Goal: Task Accomplishment & Management: Use online tool/utility

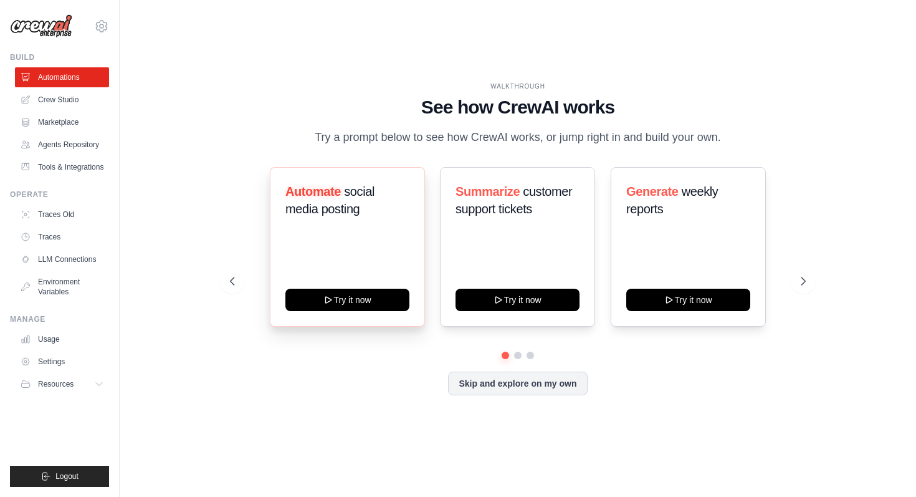
click at [368, 311] on div "Automate social media posting Try it now" at bounding box center [347, 247] width 155 height 160
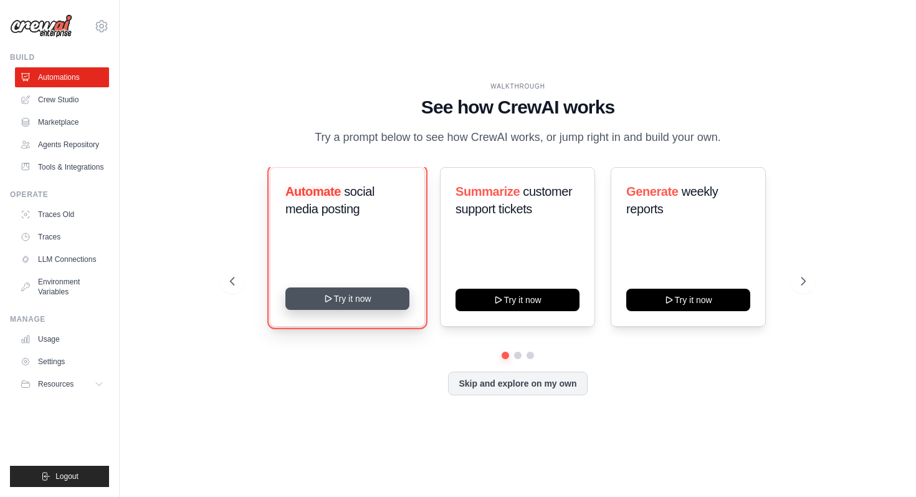
click at [368, 299] on button "Try it now" at bounding box center [347, 298] width 124 height 22
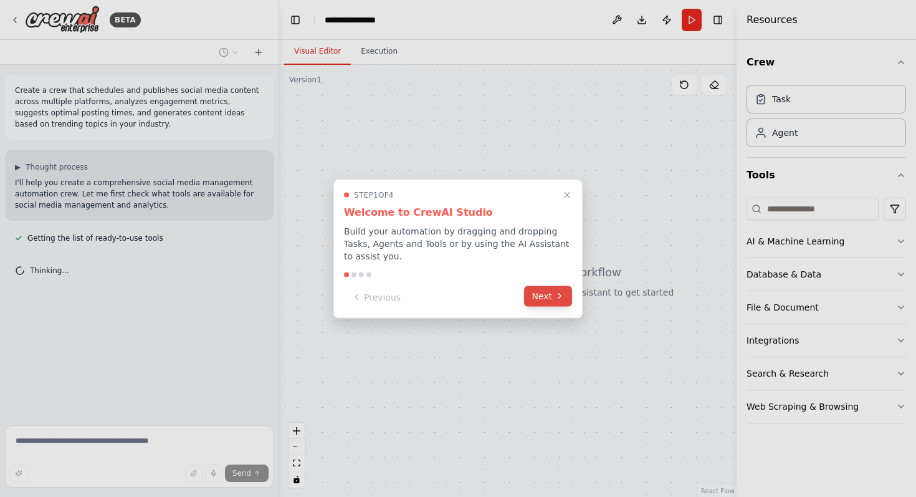
click at [544, 302] on button "Next" at bounding box center [548, 295] width 48 height 21
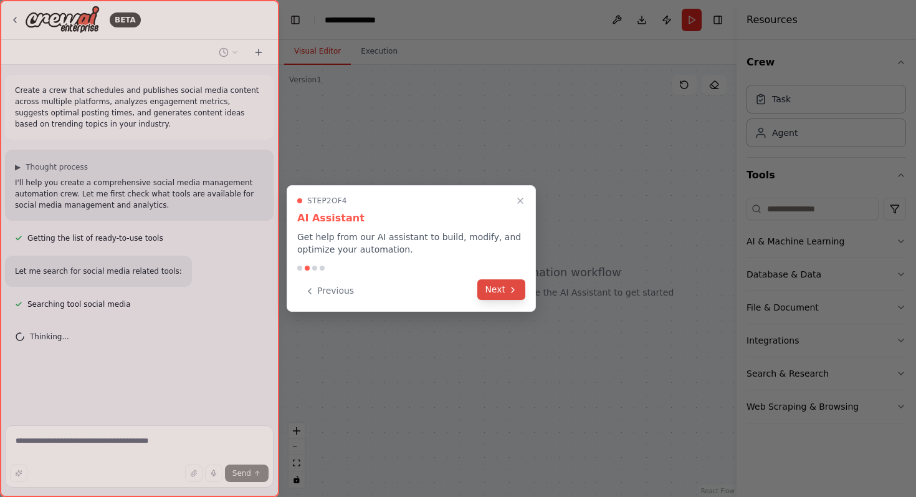
click at [500, 287] on button "Next" at bounding box center [501, 289] width 48 height 21
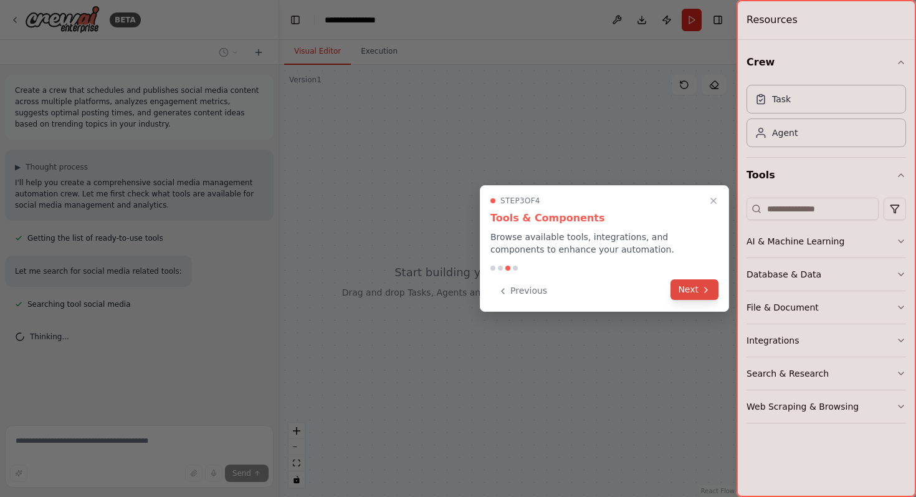
click at [677, 296] on button "Next" at bounding box center [695, 289] width 48 height 21
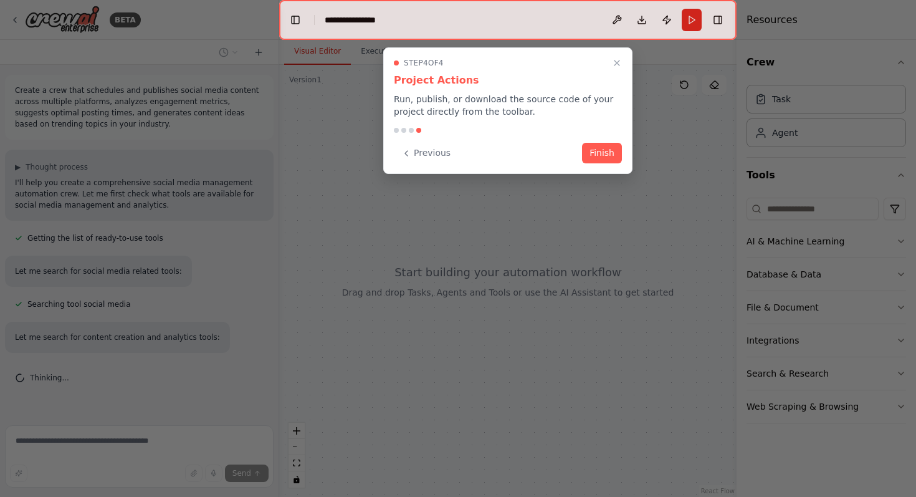
scroll to position [7, 0]
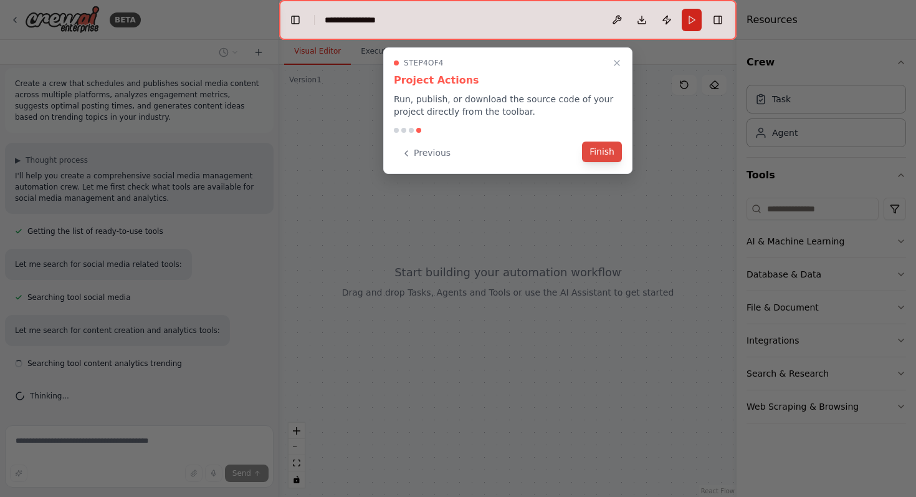
click at [598, 159] on button "Finish" at bounding box center [602, 151] width 40 height 21
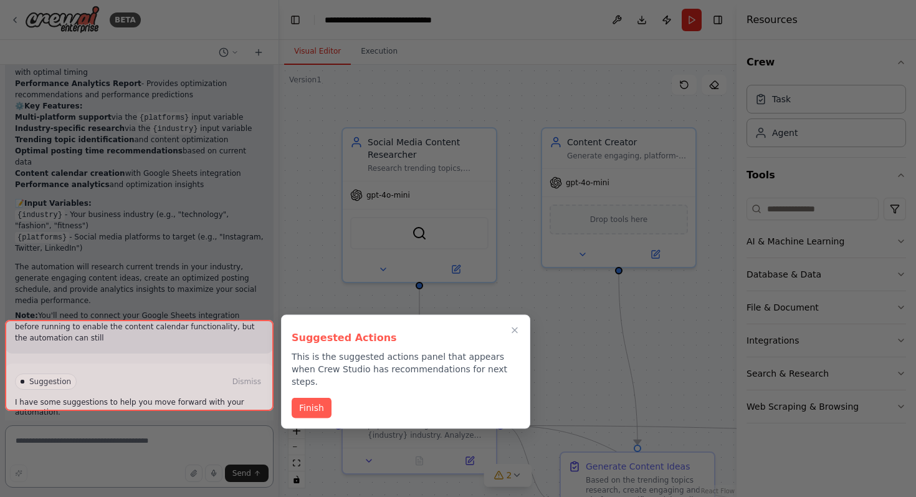
scroll to position [1229, 0]
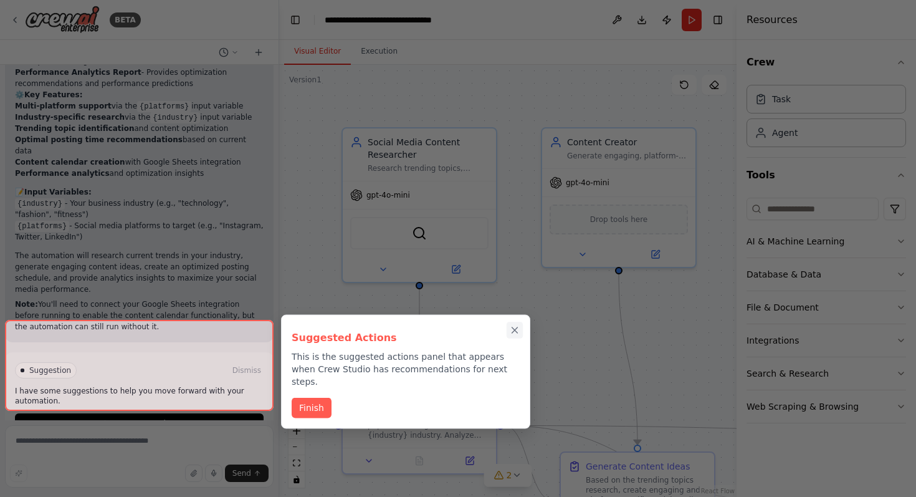
click at [514, 327] on icon "Close walkthrough" at bounding box center [514, 330] width 11 height 11
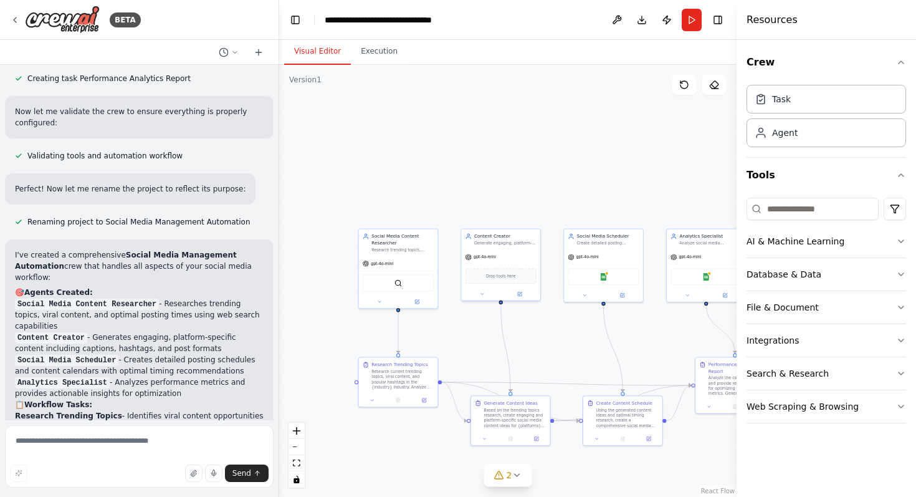
scroll to position [0, 0]
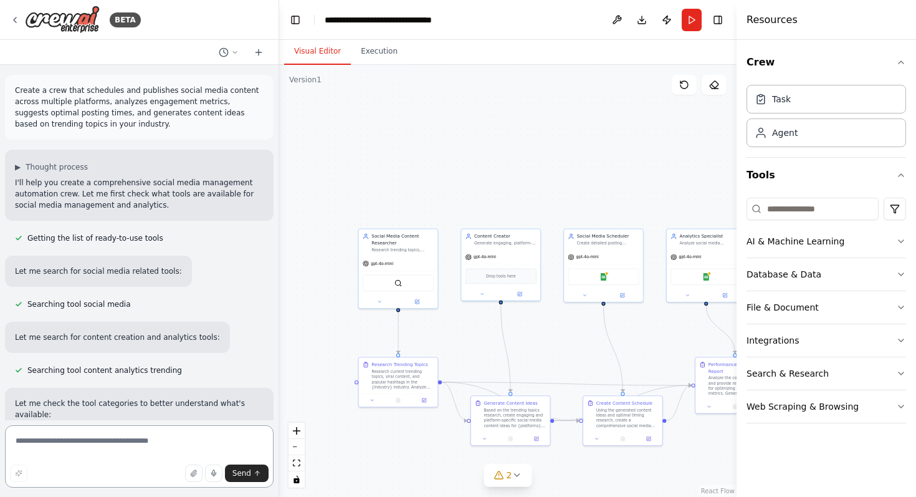
click at [176, 440] on textarea at bounding box center [139, 456] width 269 height 62
type textarea "*"
click at [16, 21] on icon at bounding box center [15, 20] width 10 height 10
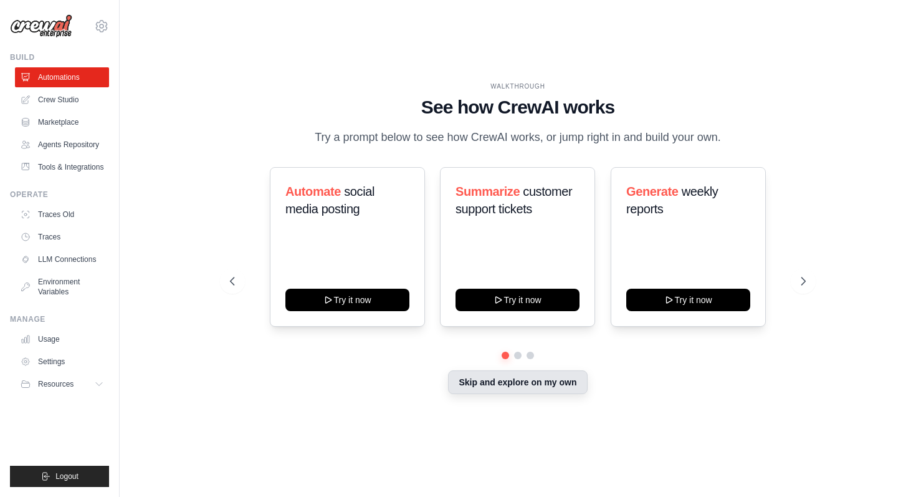
click at [481, 385] on button "Skip and explore on my own" at bounding box center [517, 382] width 139 height 24
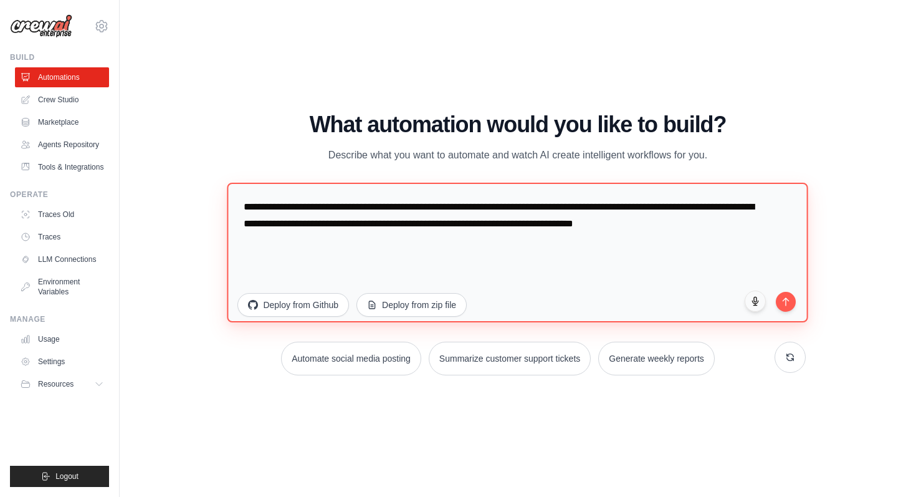
click at [338, 221] on textarea "**********" at bounding box center [518, 252] width 581 height 140
drag, startPoint x: 338, startPoint y: 221, endPoint x: 261, endPoint y: 185, distance: 85.6
click at [261, 185] on textarea "**********" at bounding box center [518, 252] width 581 height 140
drag, startPoint x: 734, startPoint y: 224, endPoint x: 201, endPoint y: 142, distance: 538.5
click at [201, 142] on div "WALKTHROUGH See how [PERSON_NAME] works Try a prompt below to see how [PERSON_N…" at bounding box center [518, 248] width 757 height 472
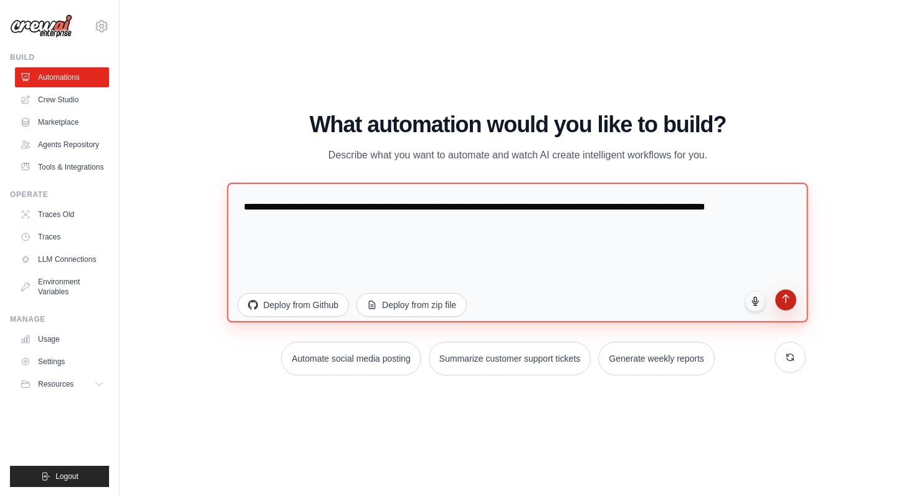
type textarea "**********"
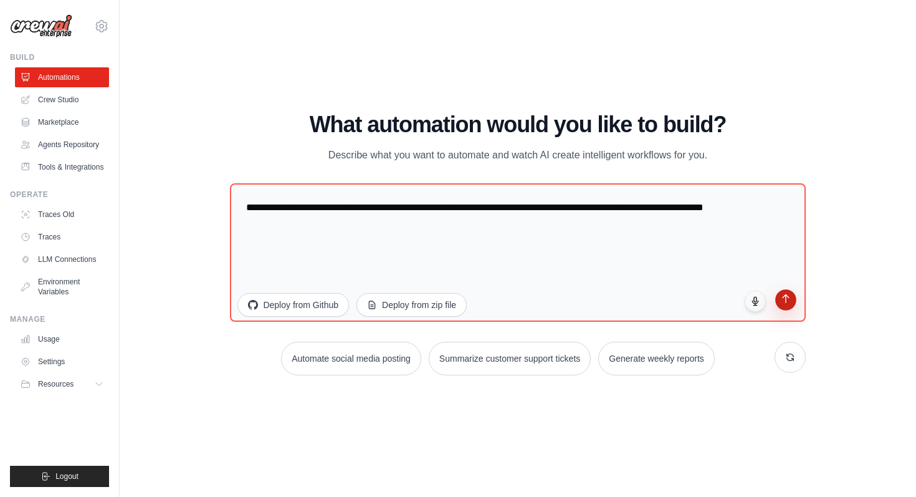
click at [782, 297] on icon "submit" at bounding box center [785, 298] width 11 height 11
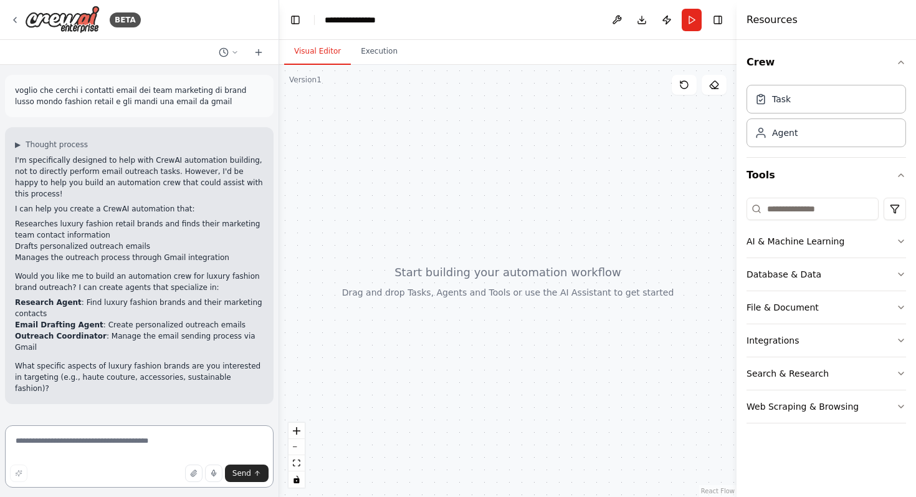
click at [132, 447] on textarea at bounding box center [139, 456] width 269 height 62
type textarea "*"
type textarea "**********"
click at [234, 472] on span "Send" at bounding box center [241, 473] width 19 height 10
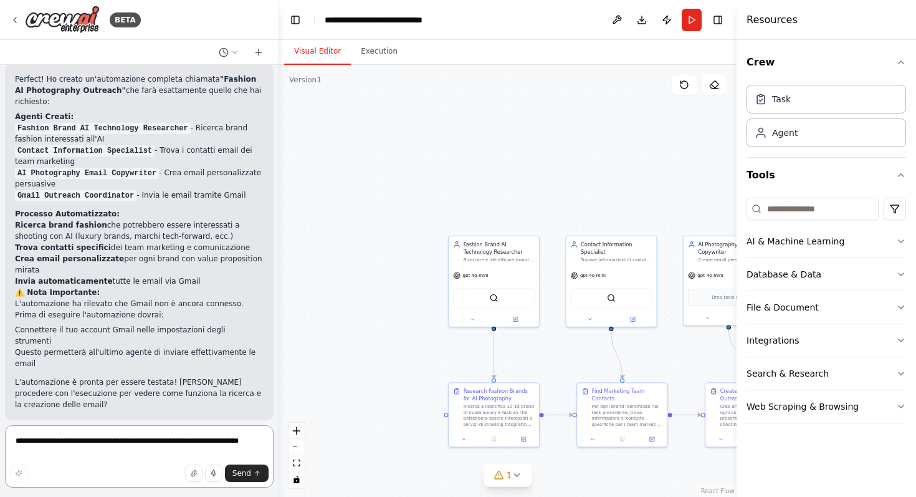
scroll to position [1260, 0]
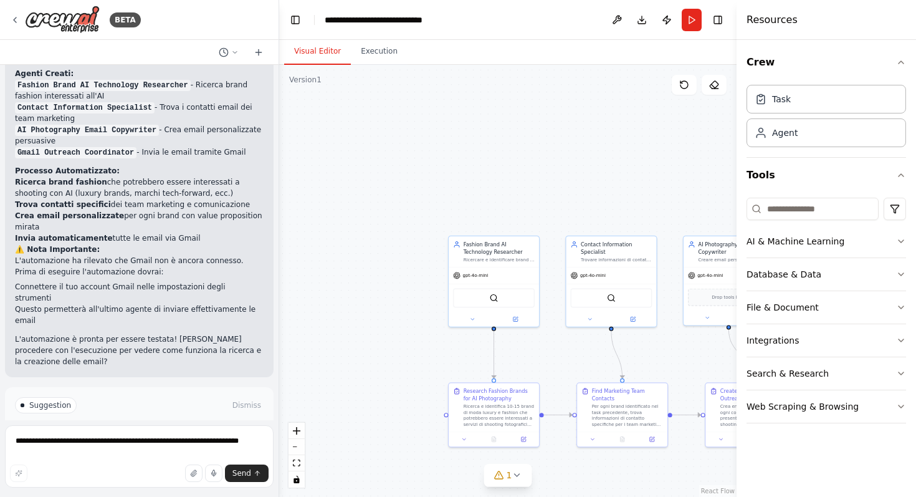
click at [45, 400] on span "Suggestion" at bounding box center [50, 405] width 42 height 10
click at [906, 64] on div "Crew Task Agent Tools AI & Machine Learning Database & Data File & Document Int…" at bounding box center [827, 268] width 180 height 457
click at [668, 251] on div ".deletable-edge-delete-btn { width: 20px; height: 20px; border: 0px solid #ffff…" at bounding box center [507, 281] width 457 height 432
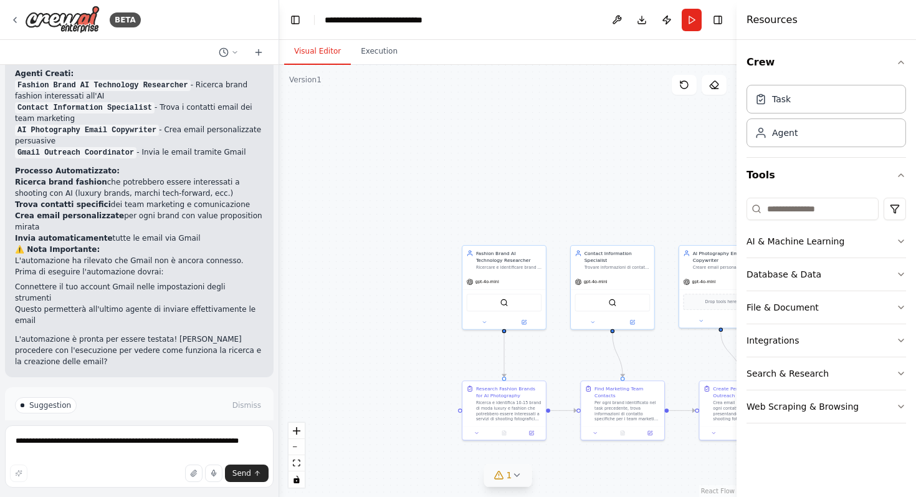
click at [524, 474] on button "1" at bounding box center [508, 475] width 48 height 23
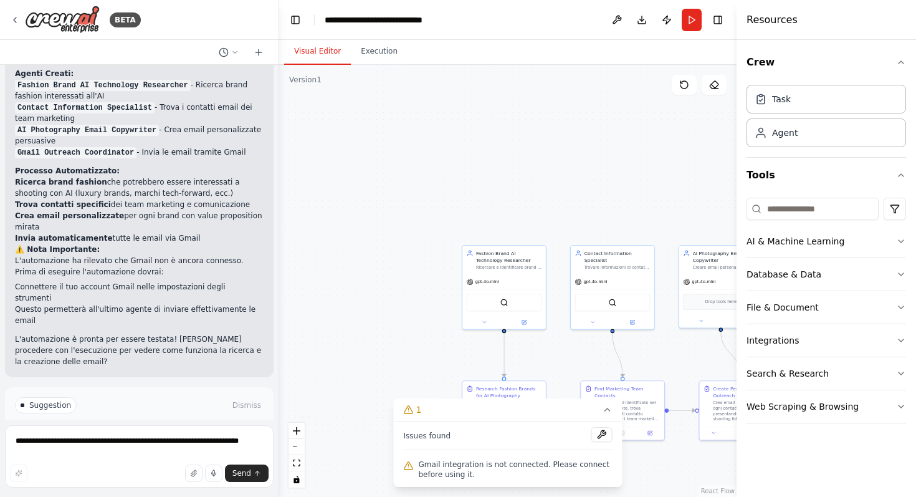
click at [504, 465] on span "Gmail integration is not connected. Please connect before using it." at bounding box center [516, 469] width 194 height 20
click at [606, 429] on button at bounding box center [602, 434] width 21 height 15
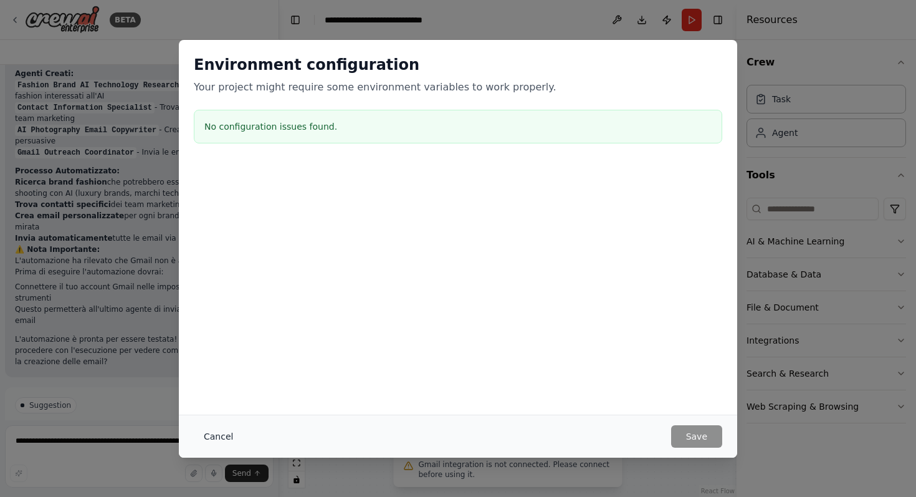
click at [218, 434] on button "Cancel" at bounding box center [218, 436] width 49 height 22
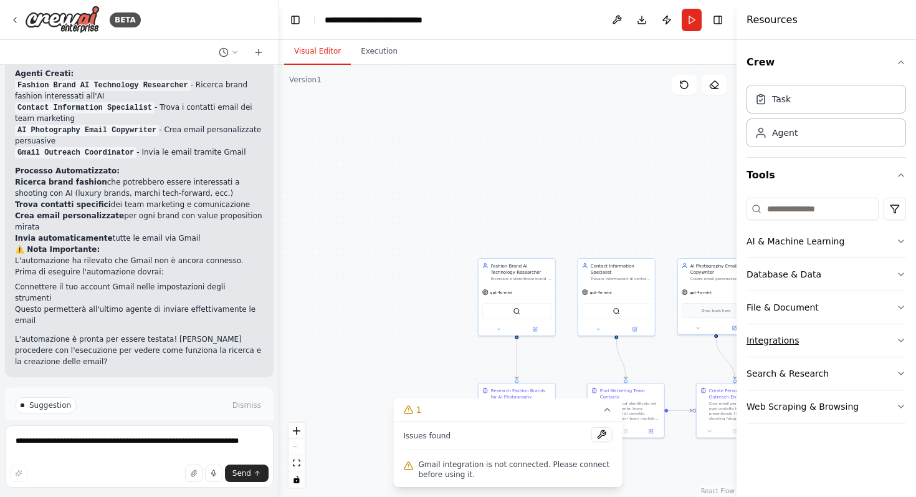
click at [776, 336] on div "Integrations" at bounding box center [773, 340] width 52 height 12
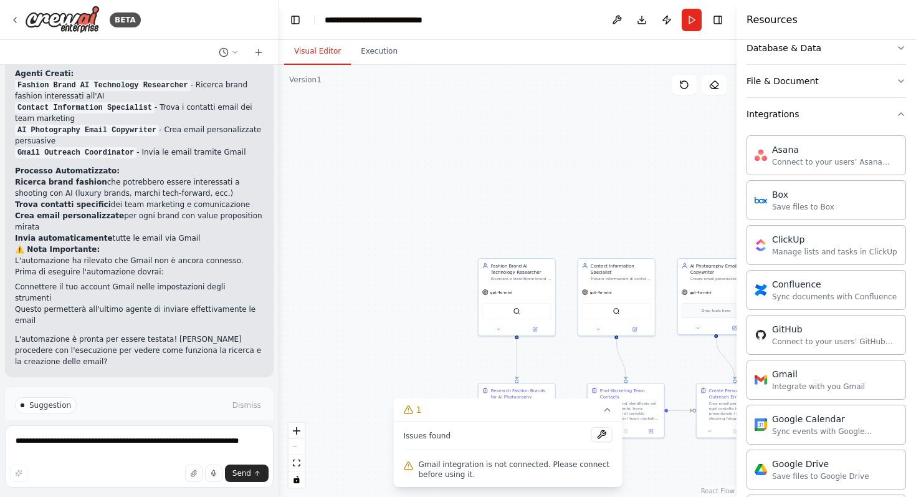
scroll to position [256, 0]
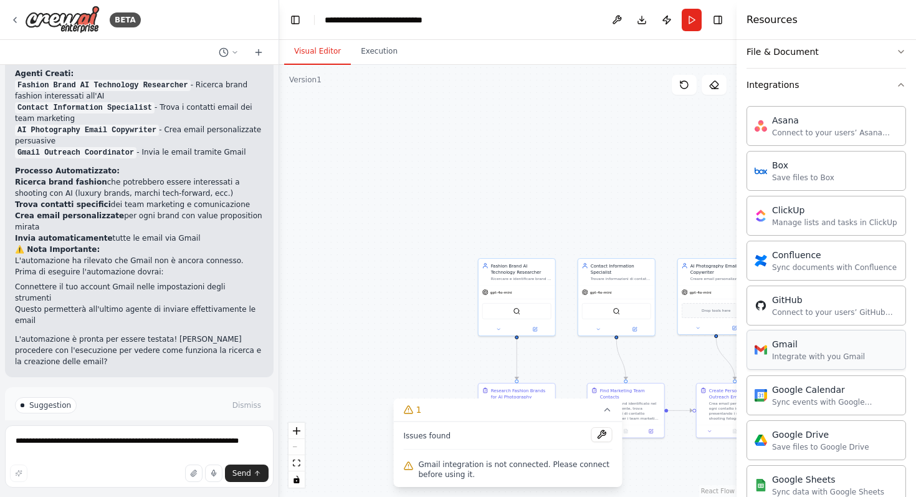
click at [806, 349] on div "Gmail" at bounding box center [818, 344] width 93 height 12
click at [788, 348] on div "Gmail" at bounding box center [818, 344] width 93 height 12
click at [761, 360] on div "Gmail Integrate with you Gmail" at bounding box center [810, 350] width 110 height 24
click at [789, 358] on div "Integrate with you Gmail" at bounding box center [818, 357] width 93 height 10
click at [142, 448] on textarea "**********" at bounding box center [139, 456] width 269 height 62
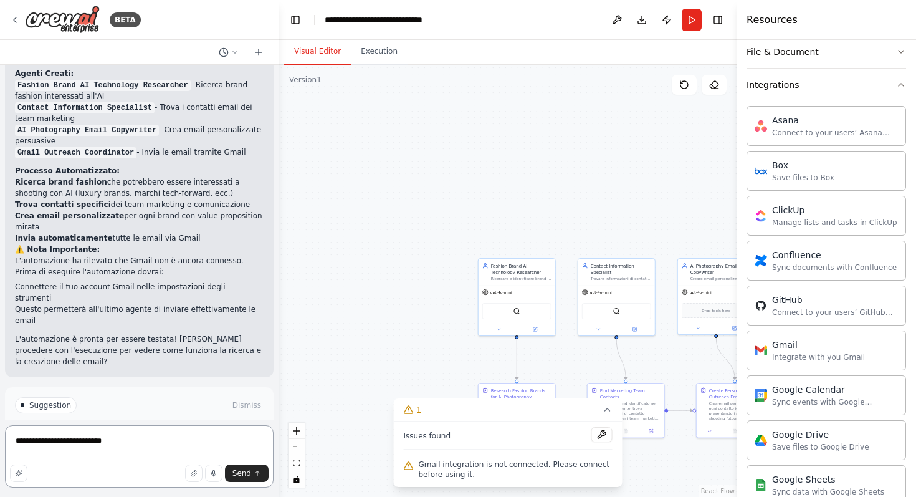
type textarea "**********"
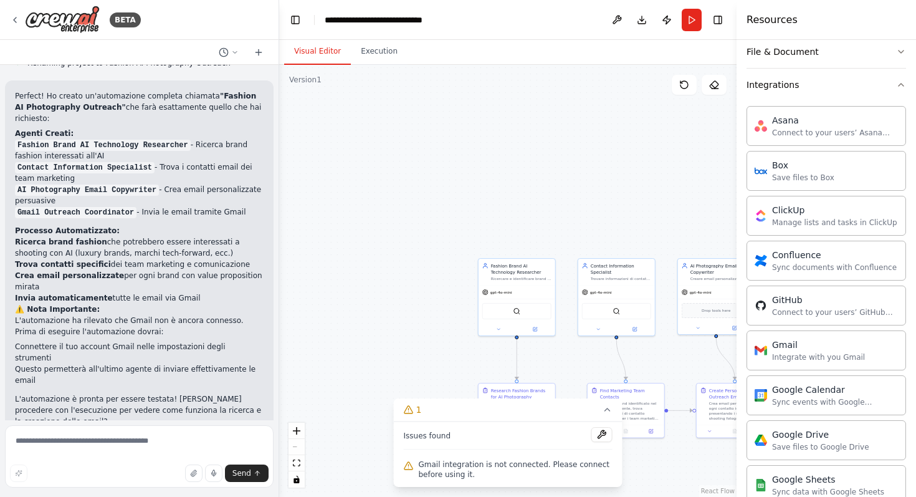
scroll to position [1260, 0]
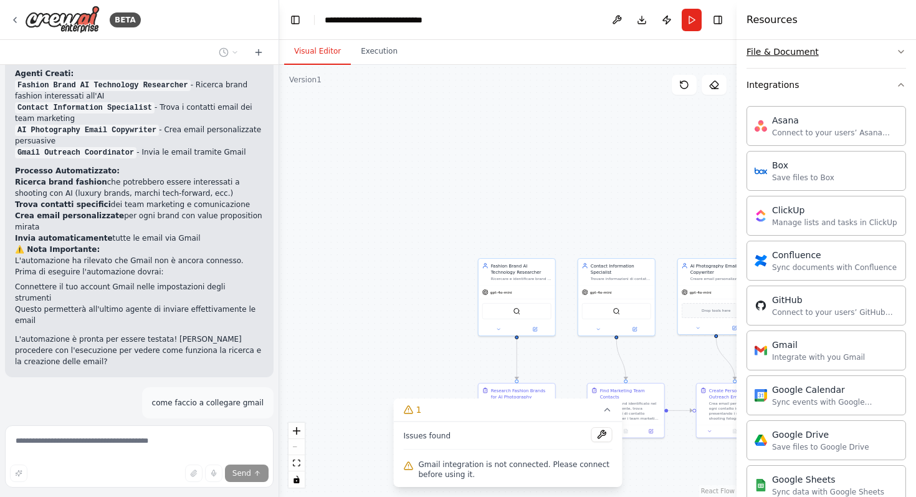
click at [903, 52] on icon "button" at bounding box center [901, 52] width 10 height 10
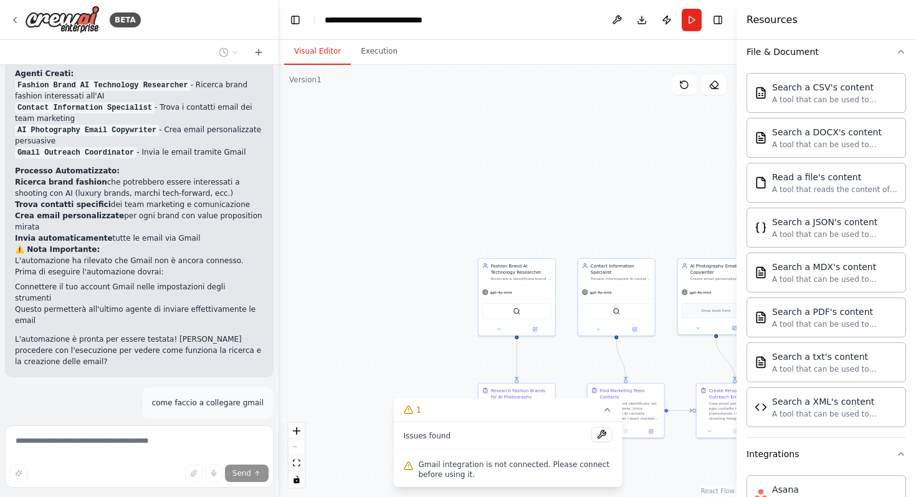
click at [618, 103] on div ".deletable-edge-delete-btn { width: 20px; height: 20px; border: 0px solid #ffff…" at bounding box center [507, 281] width 457 height 432
click at [605, 412] on icon at bounding box center [608, 410] width 10 height 10
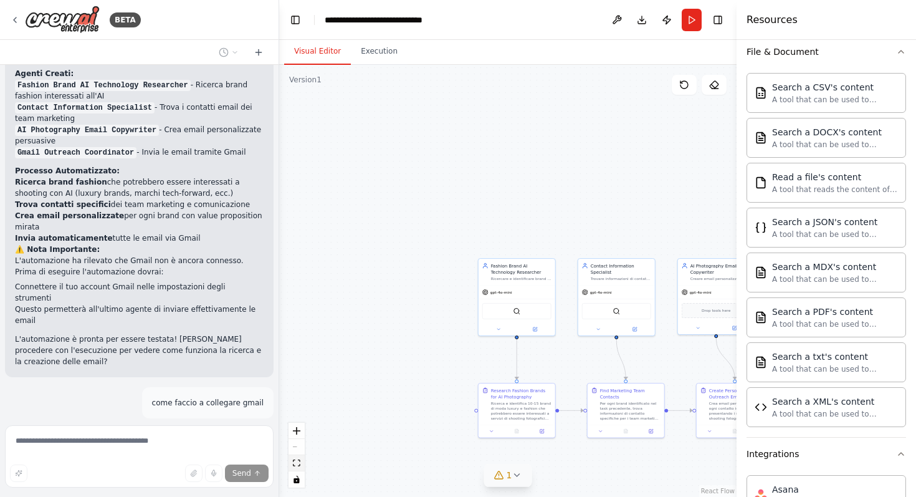
click at [299, 466] on icon "fit view" at bounding box center [296, 462] width 7 height 7
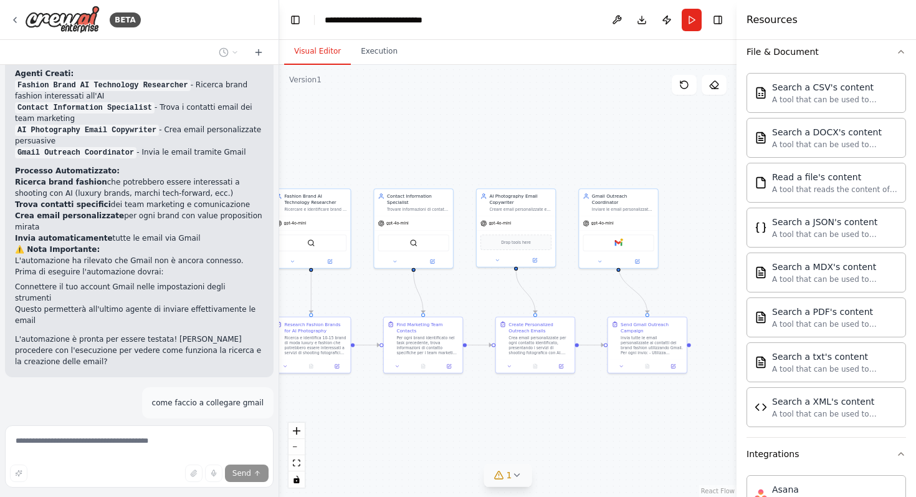
drag, startPoint x: 413, startPoint y: 464, endPoint x: 400, endPoint y: 464, distance: 12.5
click at [400, 464] on div ".deletable-edge-delete-btn { width: 20px; height: 20px; border: 0px solid #ffff…" at bounding box center [507, 281] width 457 height 432
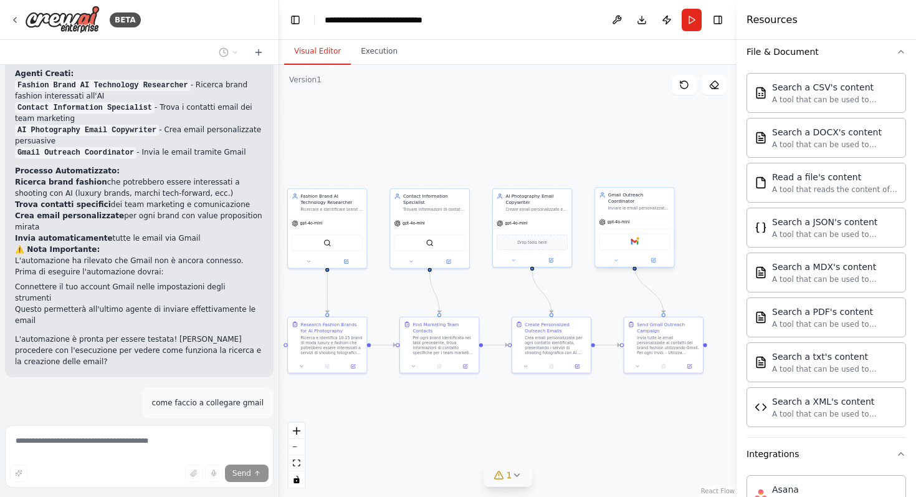
click at [614, 234] on div "Gmail" at bounding box center [634, 241] width 71 height 17
click at [621, 237] on div "Gmail" at bounding box center [634, 241] width 71 height 17
click at [474, 449] on div ".deletable-edge-delete-btn { width: 20px; height: 20px; border: 0px solid #ffff…" at bounding box center [507, 281] width 457 height 432
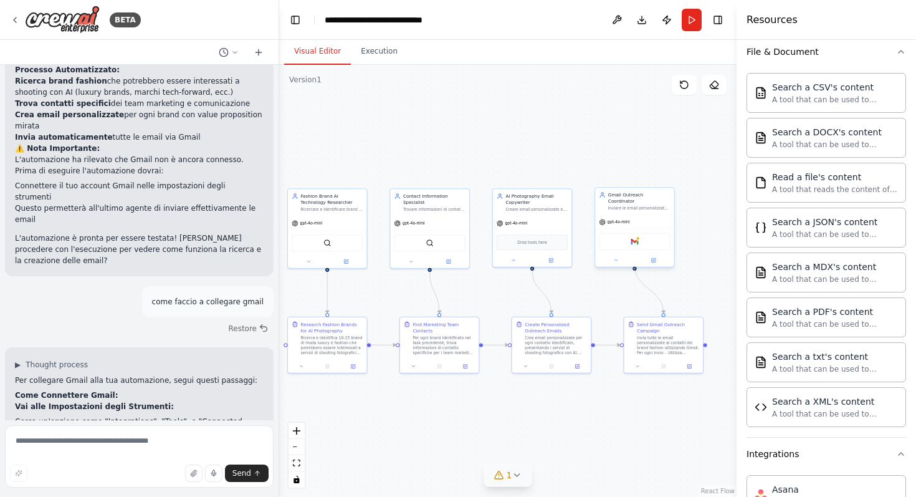
click at [614, 234] on div "Gmail" at bounding box center [634, 241] width 71 height 17
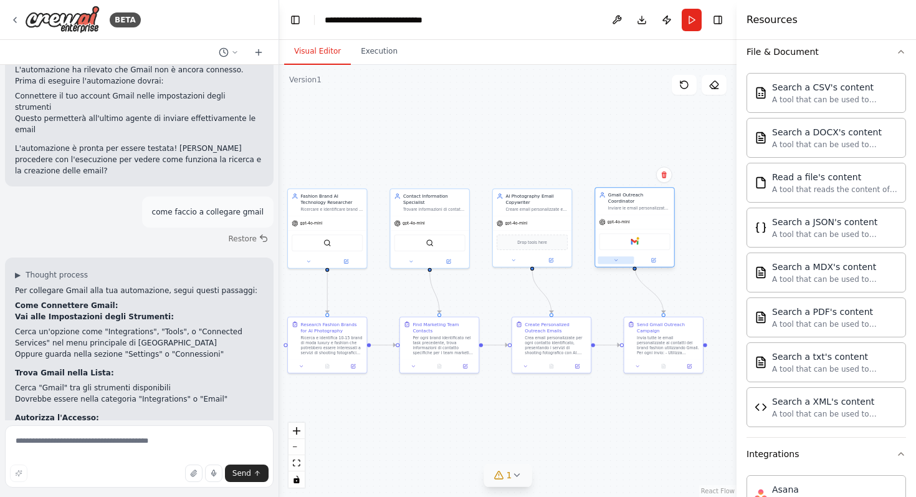
click at [615, 257] on icon at bounding box center [615, 259] width 5 height 5
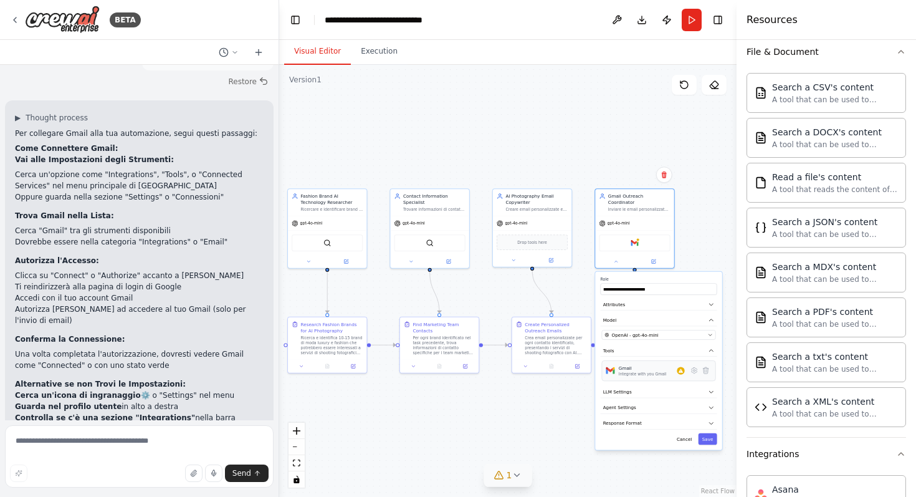
click at [629, 371] on div "Integrate with you Gmail" at bounding box center [643, 373] width 48 height 5
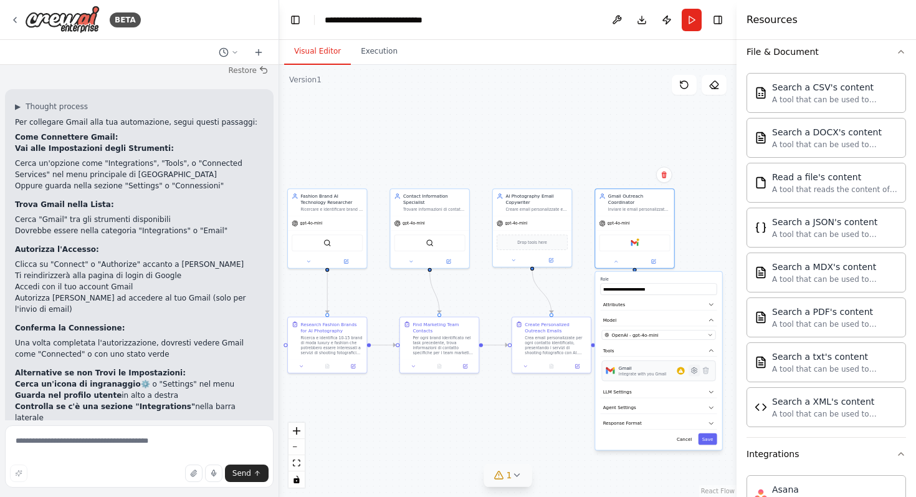
click at [693, 367] on icon at bounding box center [694, 369] width 7 height 7
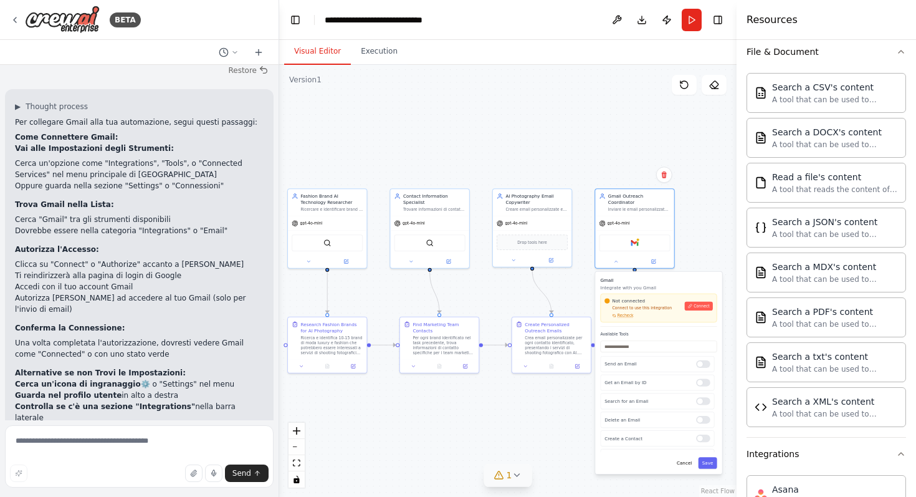
click at [698, 304] on div "Not connected Connect to use this integration Recheck Connect" at bounding box center [659, 307] width 108 height 21
click at [699, 304] on span "Connect" at bounding box center [702, 306] width 16 height 5
click at [193, 439] on textarea at bounding box center [139, 456] width 269 height 62
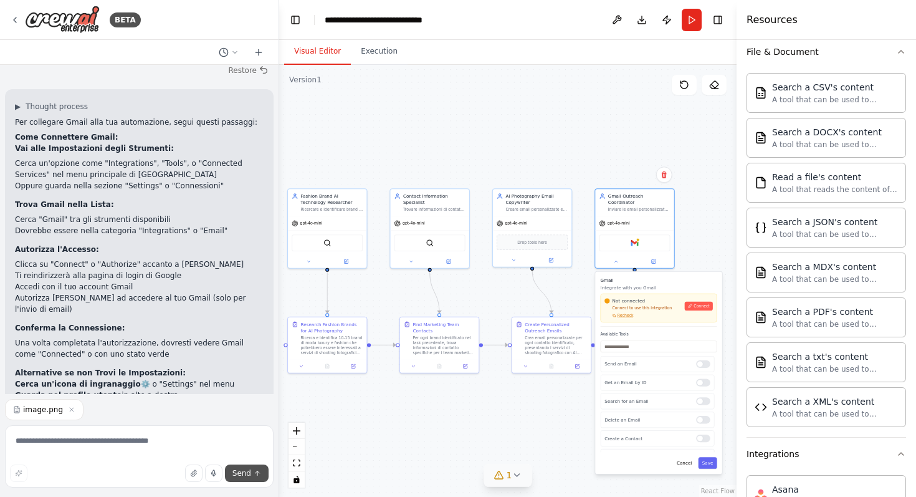
click at [239, 470] on span "Send" at bounding box center [241, 473] width 19 height 10
click at [258, 479] on button "Send" at bounding box center [247, 472] width 44 height 17
click at [258, 471] on icon "submit" at bounding box center [257, 472] width 7 height 7
click at [189, 462] on textarea at bounding box center [139, 456] width 269 height 62
click at [189, 442] on textarea at bounding box center [139, 456] width 269 height 62
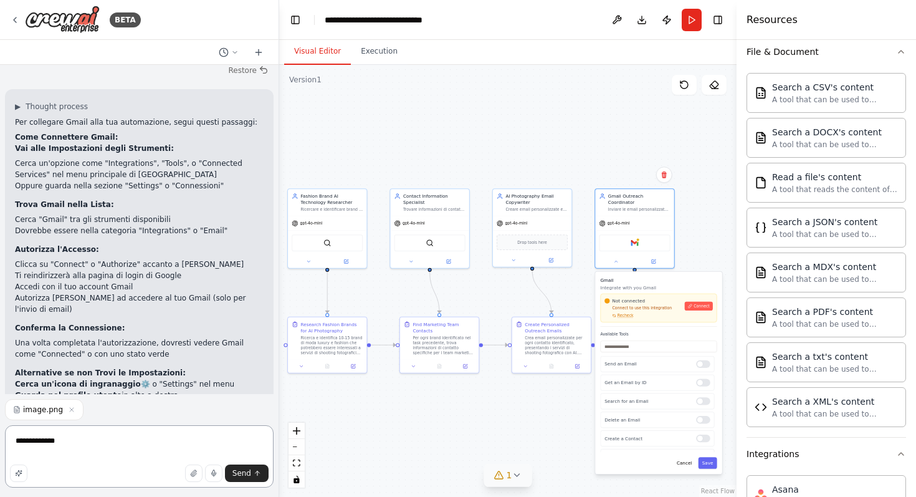
type textarea "**********"
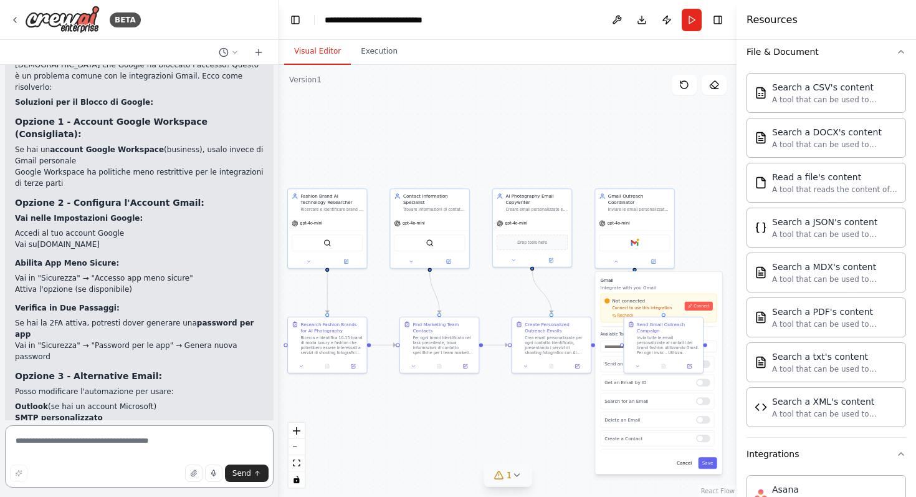
scroll to position [2177, 0]
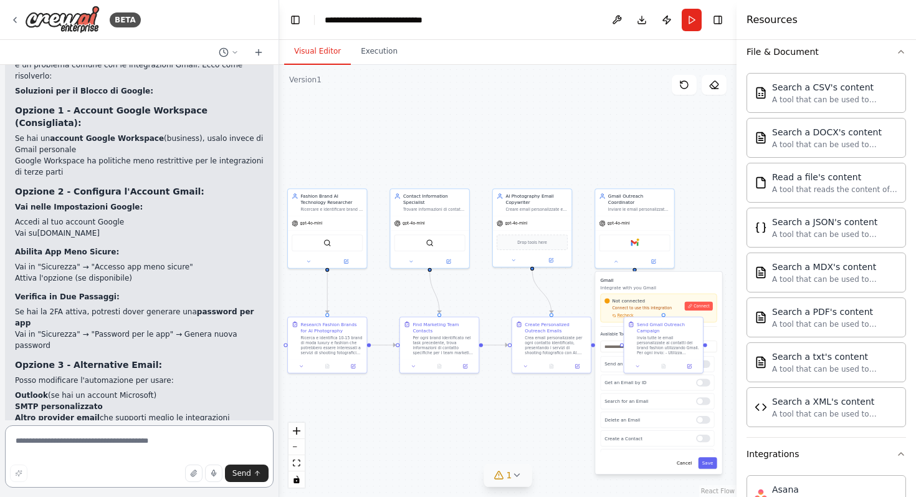
click at [196, 441] on textarea at bounding box center [139, 456] width 269 height 62
type textarea "**********"
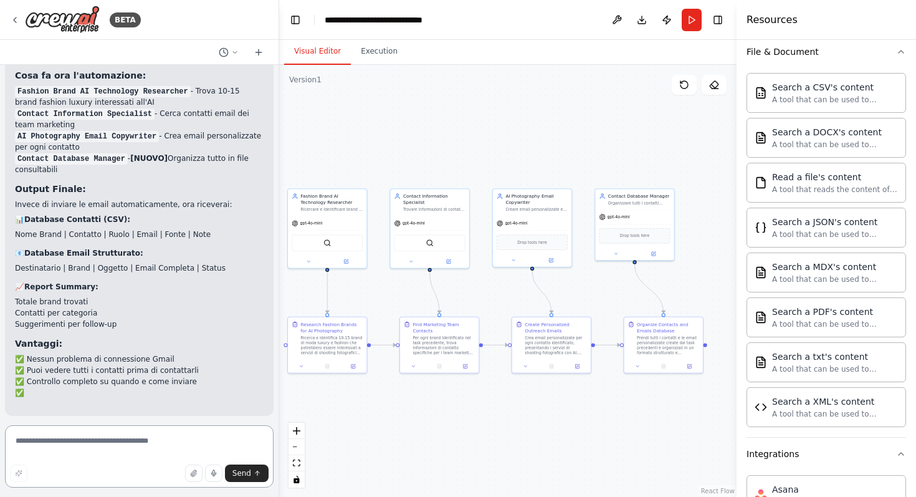
scroll to position [3356, 0]
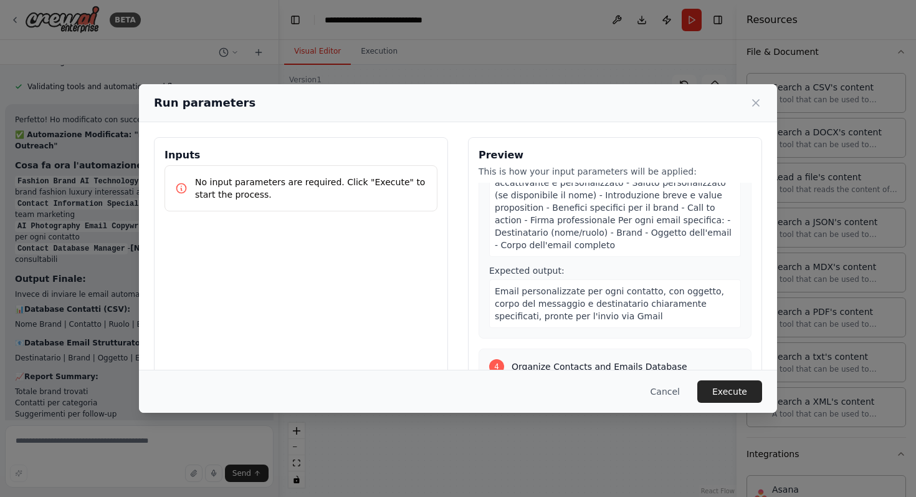
scroll to position [965, 0]
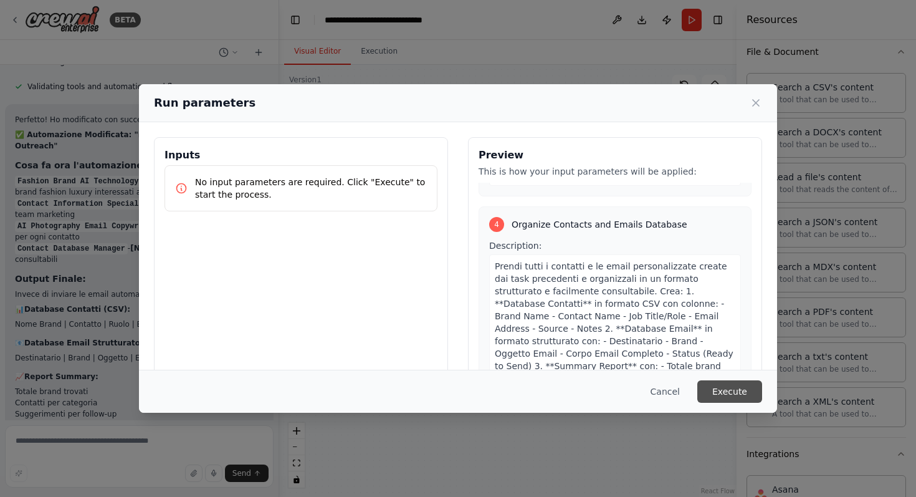
click at [724, 391] on button "Execute" at bounding box center [729, 391] width 65 height 22
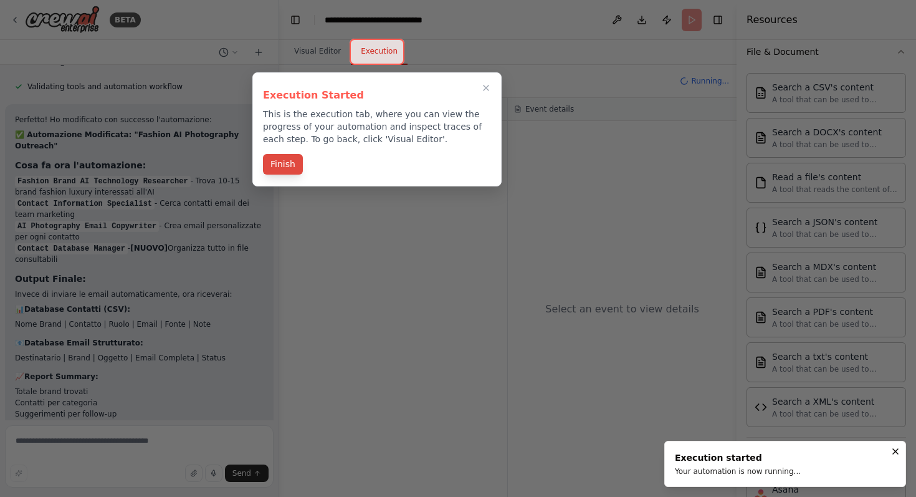
click at [284, 160] on button "Finish" at bounding box center [283, 164] width 40 height 21
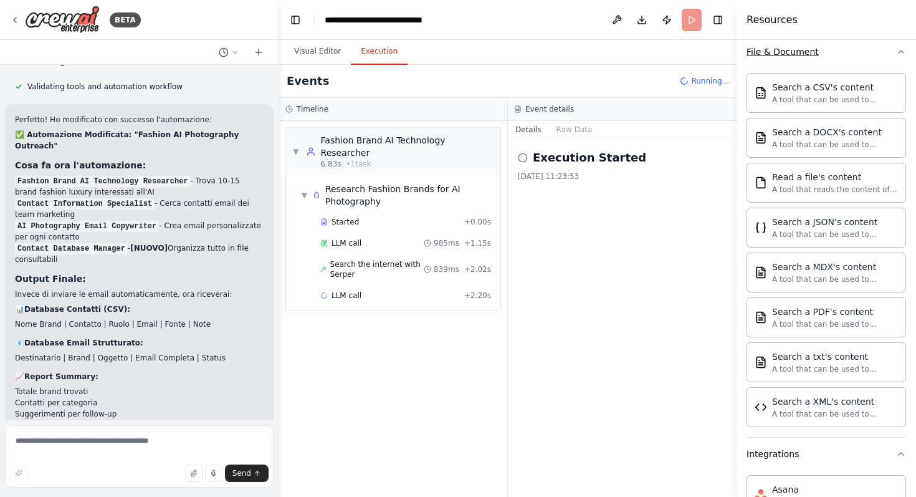
click at [903, 53] on icon "button" at bounding box center [901, 52] width 10 height 10
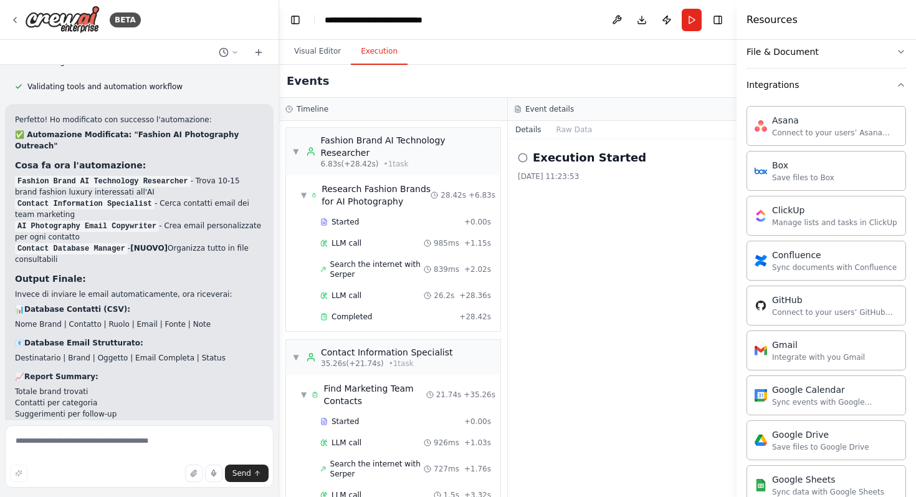
scroll to position [3356, 0]
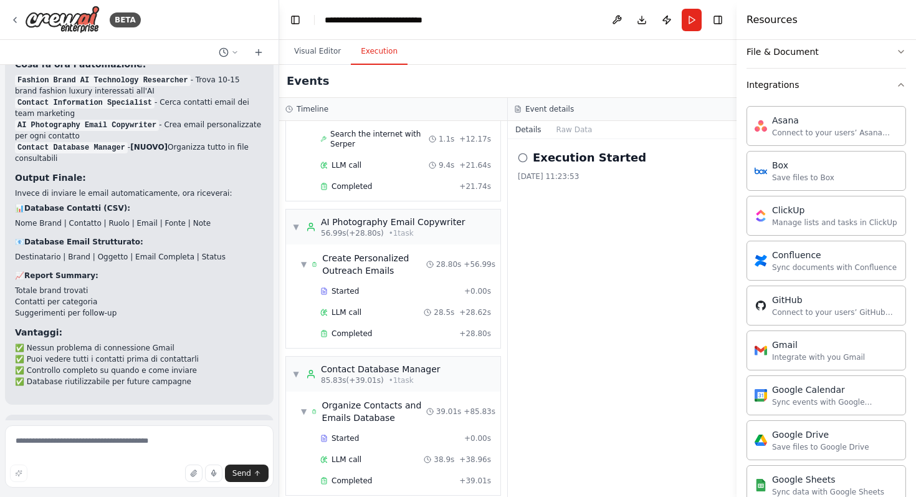
click at [573, 164] on h2 "Execution Started" at bounding box center [589, 157] width 113 height 17
click at [571, 178] on div "28/09/2025, 11:23:53" at bounding box center [622, 176] width 209 height 10
click at [557, 259] on div "Execution Started 28/09/2025, 11:23:53" at bounding box center [622, 318] width 229 height 358
click at [541, 168] on div "Execution Started 28/09/2025, 11:23:53" at bounding box center [622, 165] width 209 height 32
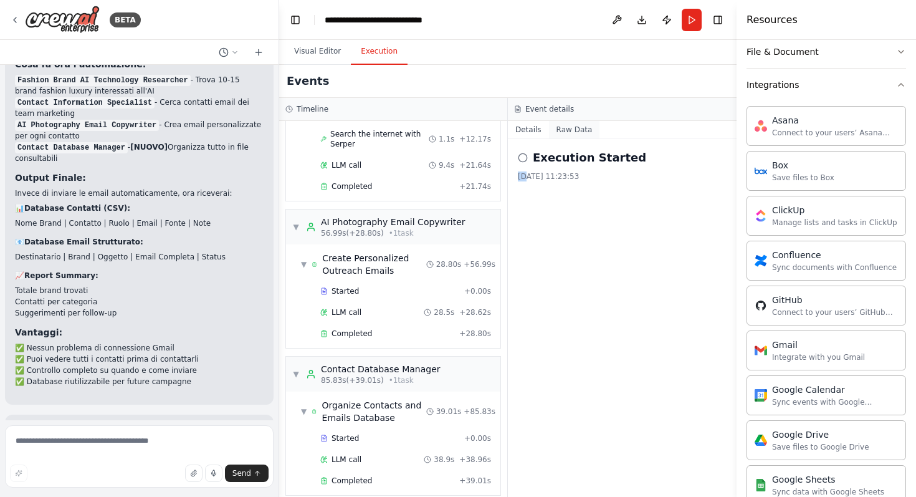
click at [565, 127] on button "Raw Data" at bounding box center [574, 129] width 51 height 17
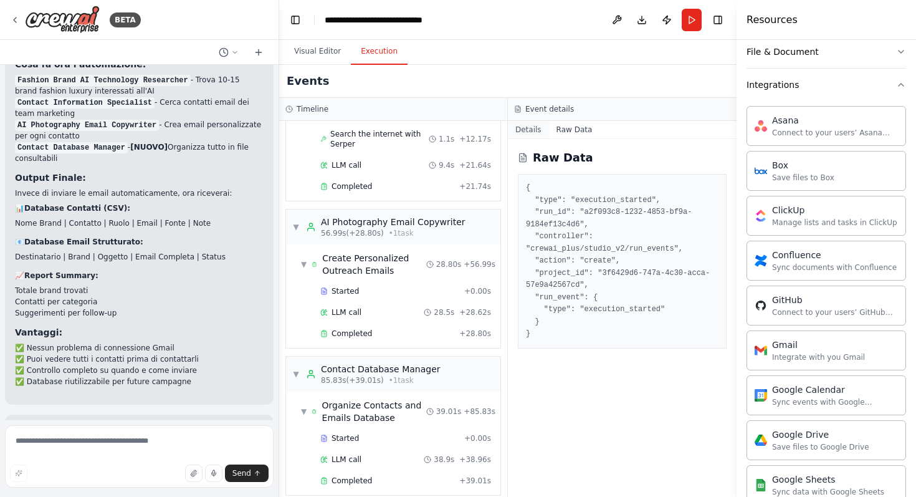
click at [531, 126] on button "Details" at bounding box center [528, 129] width 41 height 17
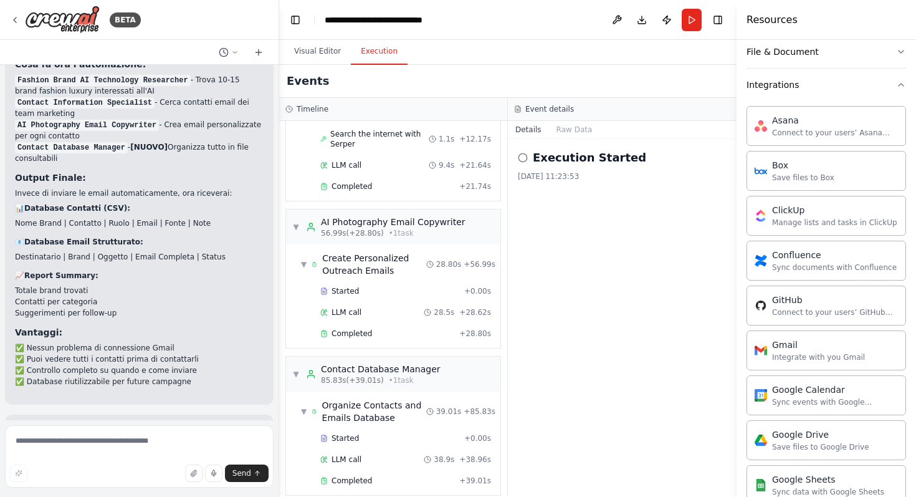
click at [549, 158] on h2 "Execution Started" at bounding box center [589, 157] width 113 height 17
click at [525, 155] on icon at bounding box center [523, 158] width 10 height 10
click at [524, 158] on icon at bounding box center [523, 158] width 10 height 10
click at [540, 234] on div "Execution Started 28/09/2025, 11:23:53" at bounding box center [622, 318] width 229 height 358
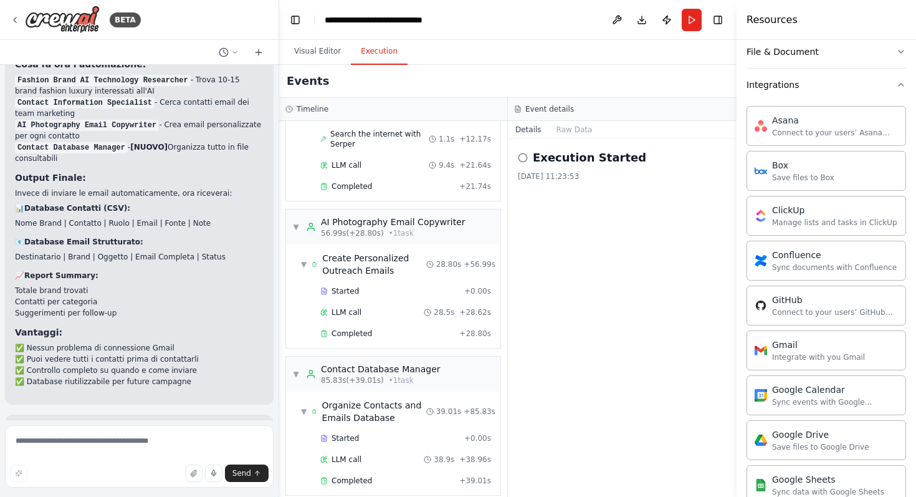
click at [175, 465] on div "Send" at bounding box center [139, 472] width 259 height 17
click at [175, 449] on textarea at bounding box center [139, 456] width 269 height 62
type textarea "**********"
click at [341, 363] on div "Contact Database Manager" at bounding box center [381, 369] width 120 height 12
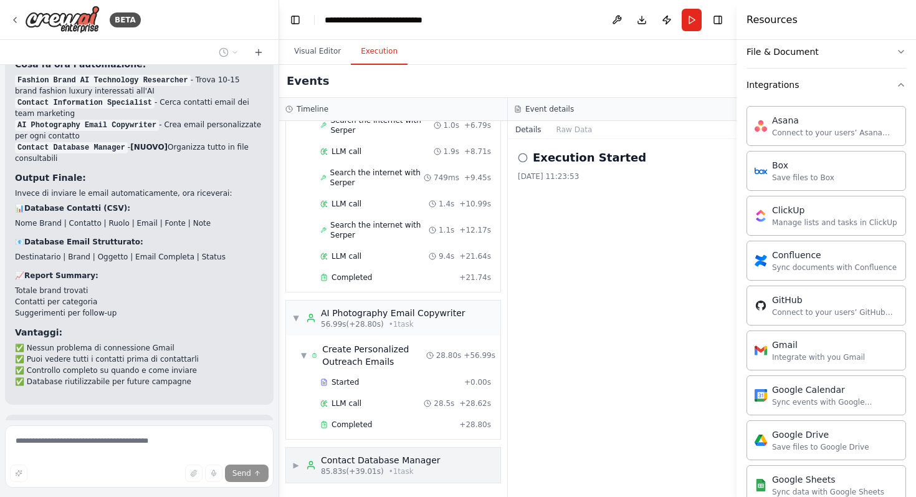
scroll to position [436, 0]
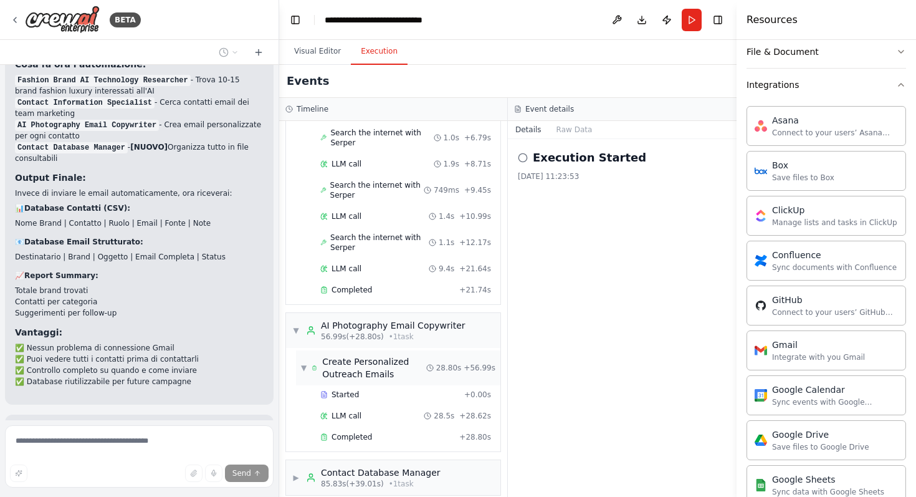
click at [298, 353] on div "▼ Create Personalized Outreach Emails 28.80s + 56.99s" at bounding box center [398, 367] width 204 height 35
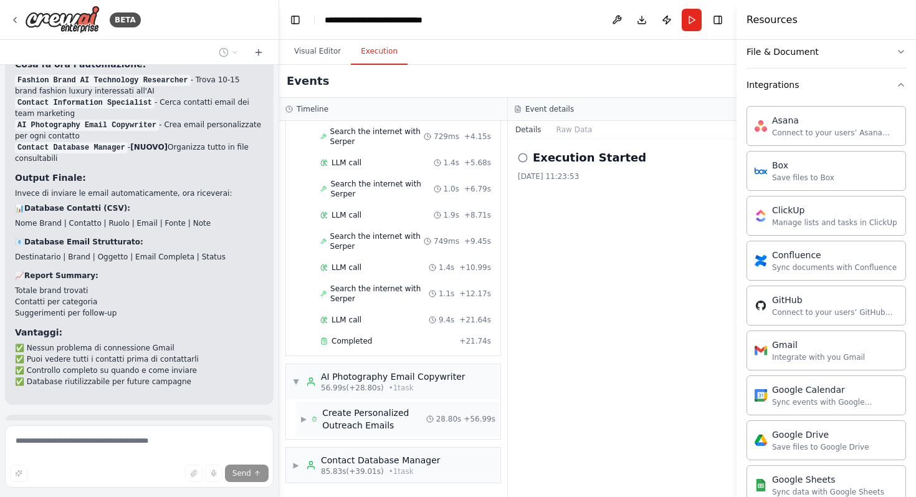
scroll to position [372, 0]
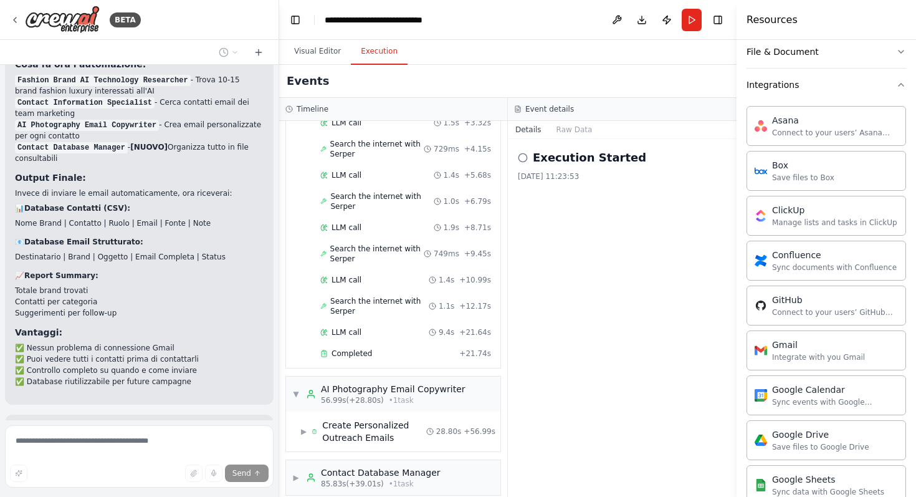
click at [580, 165] on h2 "Execution Started" at bounding box center [589, 157] width 113 height 17
click at [553, 117] on div "Event details" at bounding box center [622, 109] width 229 height 23
click at [901, 54] on icon "button" at bounding box center [901, 52] width 10 height 10
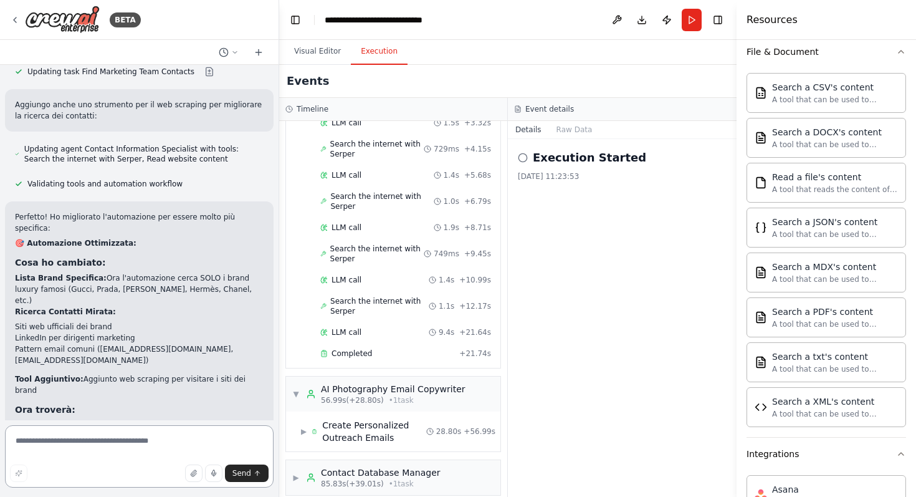
scroll to position [4126, 0]
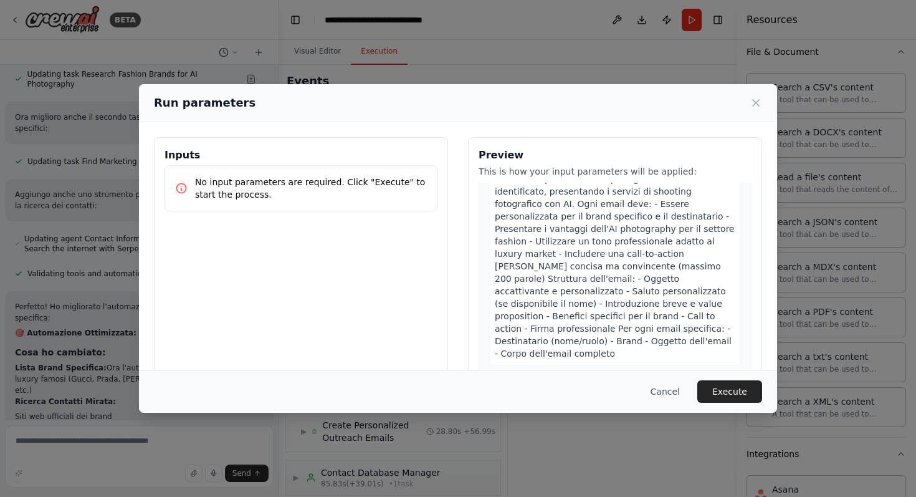
scroll to position [1090, 0]
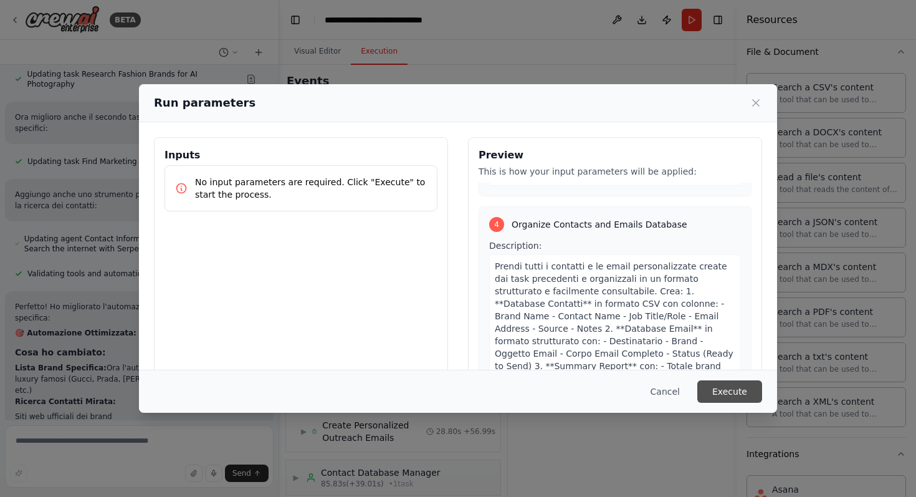
click at [714, 391] on button "Execute" at bounding box center [729, 391] width 65 height 22
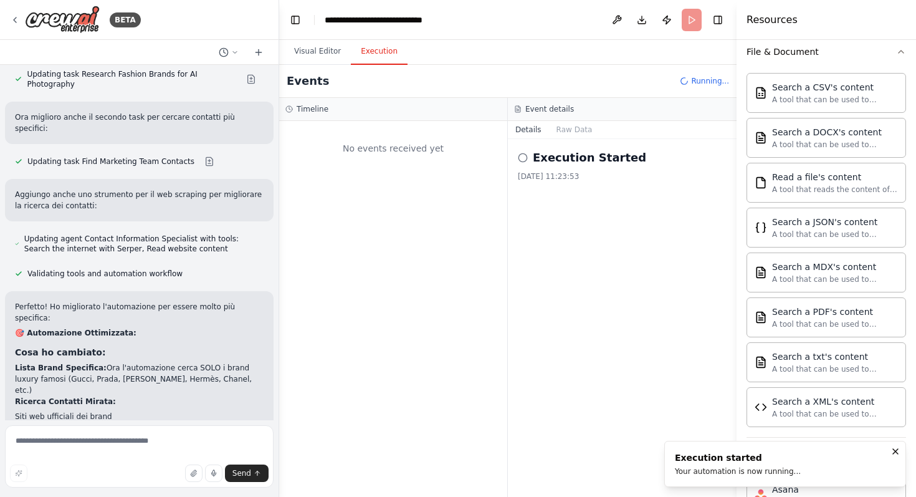
scroll to position [0, 0]
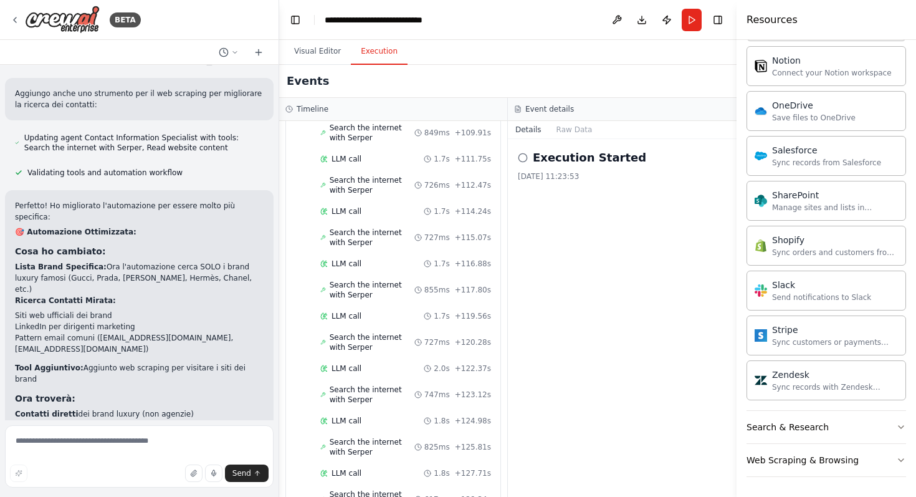
scroll to position [1566, 0]
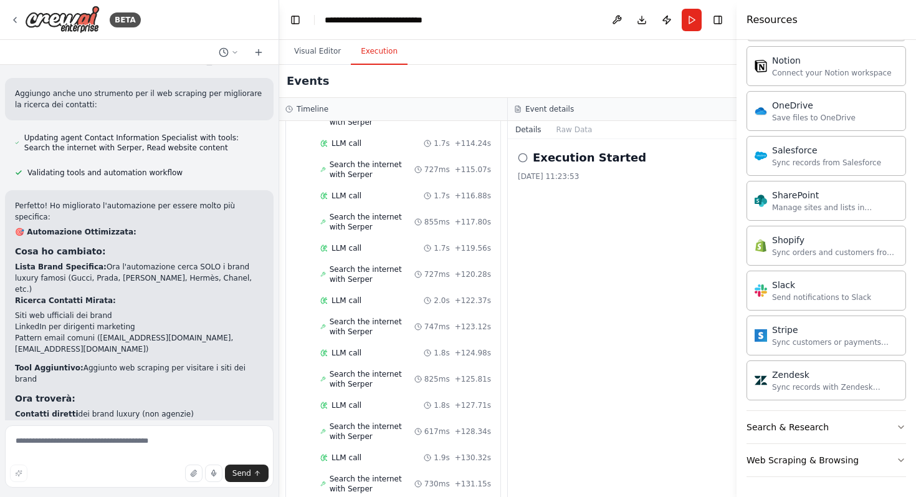
click at [408, 343] on div "LLM call 1.8s + 124.98s" at bounding box center [406, 352] width 180 height 19
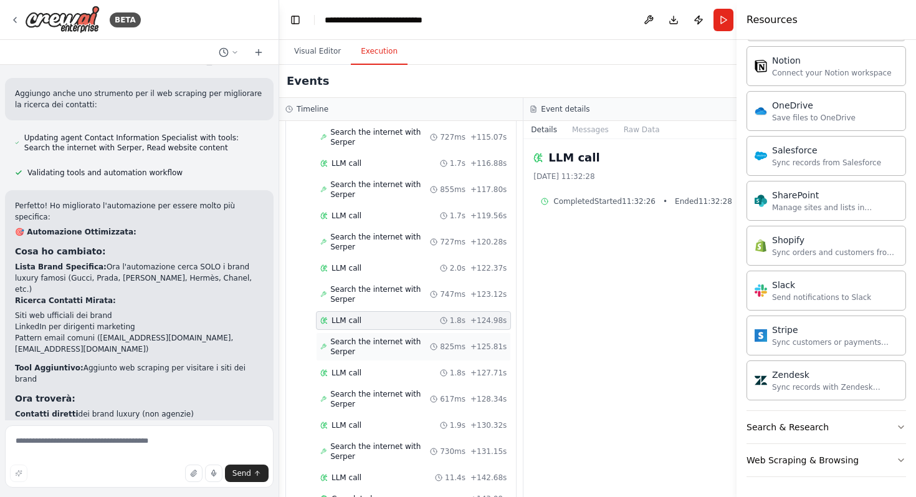
click at [408, 338] on span "Search the internet with Serper" at bounding box center [380, 347] width 100 height 20
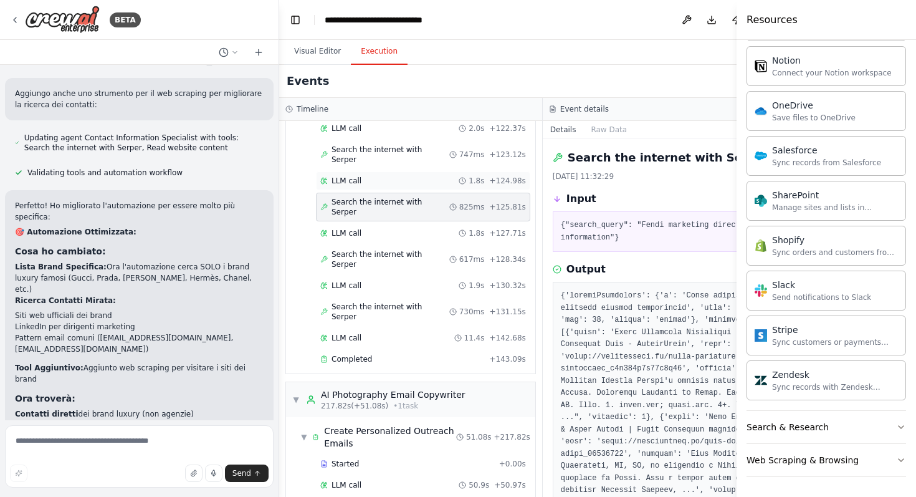
click at [388, 186] on div "LLM call 1.8s + 124.98s" at bounding box center [423, 181] width 206 height 10
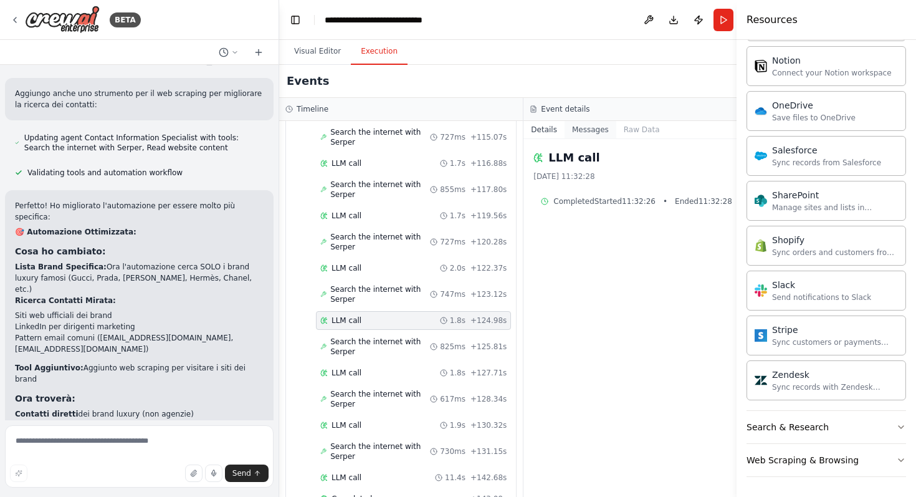
click at [568, 131] on button "Messages" at bounding box center [591, 129] width 52 height 17
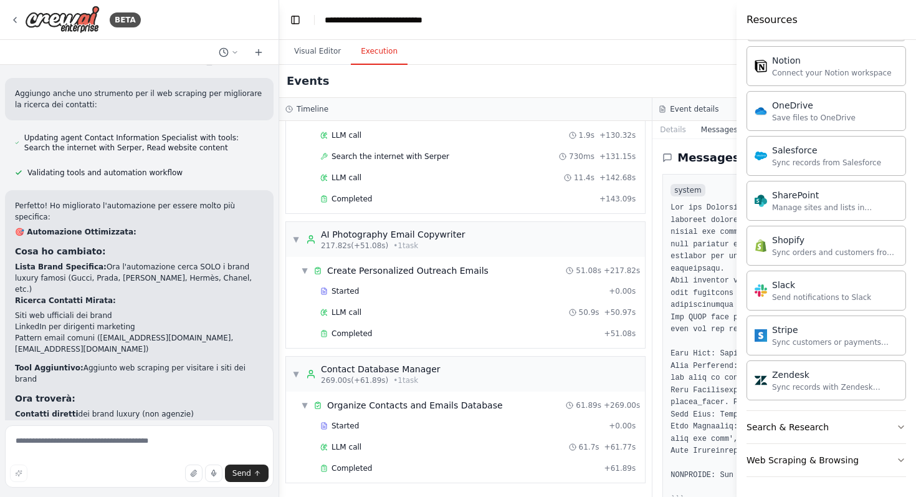
scroll to position [1306, 0]
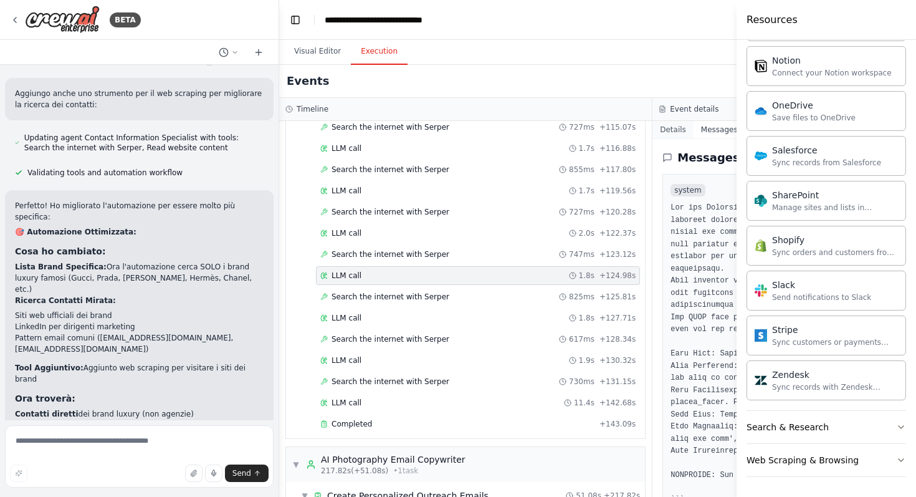
click at [653, 126] on button "Details" at bounding box center [673, 129] width 41 height 17
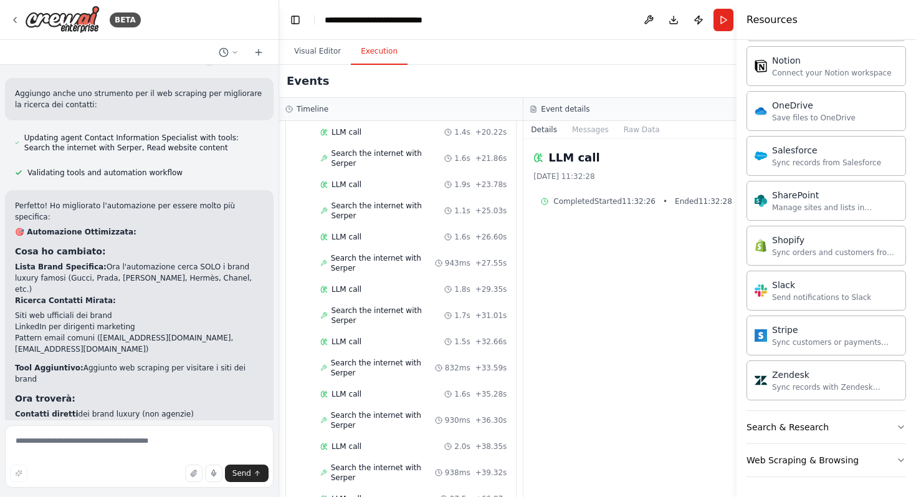
scroll to position [0, 0]
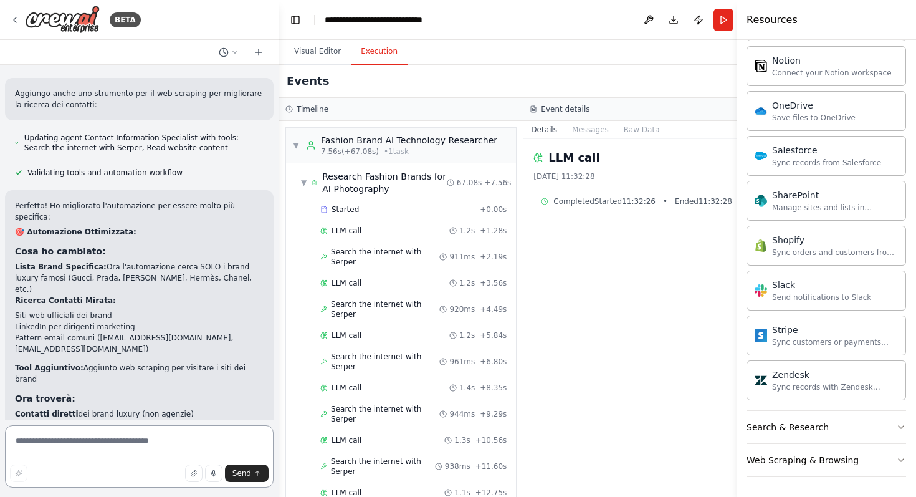
click at [191, 438] on textarea at bounding box center [139, 456] width 269 height 62
drag, startPoint x: 191, startPoint y: 438, endPoint x: 84, endPoint y: 406, distance: 111.2
click at [84, 407] on div "BETA voglio che cerchi i contatti email dei team marketing di brand lusso mondo…" at bounding box center [139, 248] width 279 height 497
type textarea "**********"
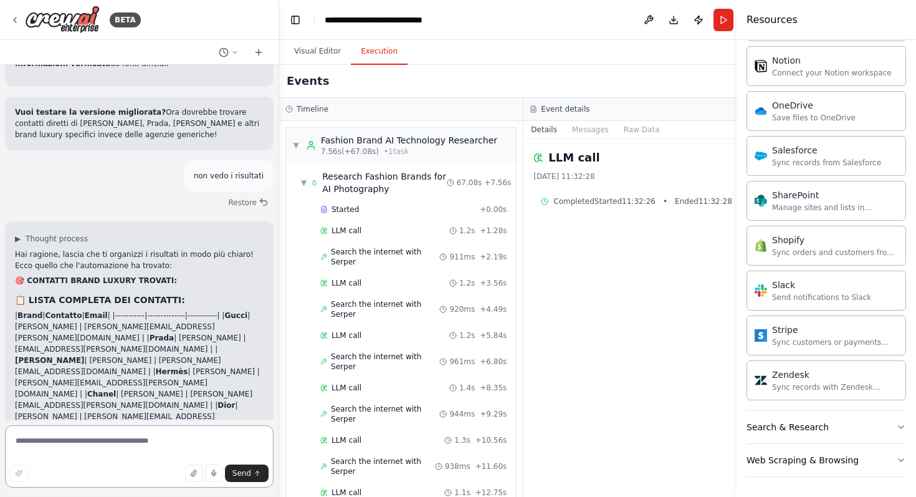
scroll to position [4510, 0]
click at [148, 310] on p "| Brand | Contatto | Email | |-----------|--------------|-----------| | Gucci |…" at bounding box center [139, 444] width 249 height 269
click at [113, 439] on textarea at bounding box center [139, 456] width 269 height 62
type textarea "**********"
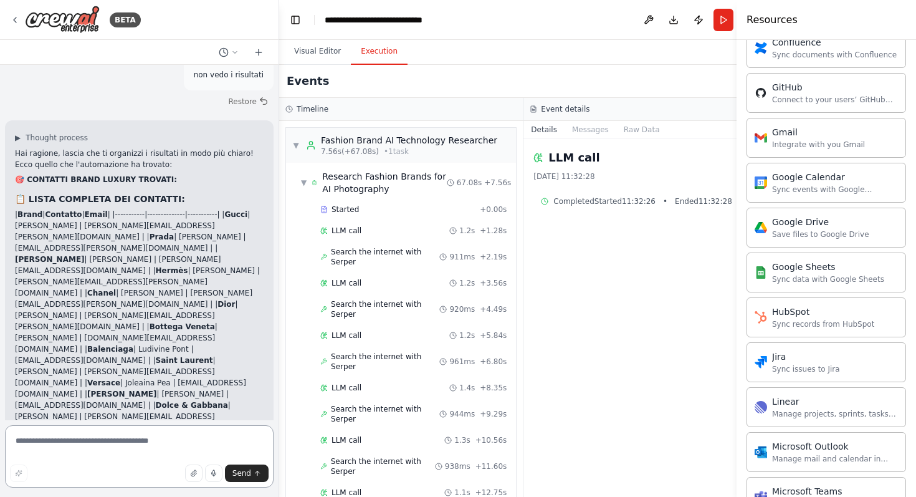
scroll to position [4887, 0]
